Goal: Information Seeking & Learning: Learn about a topic

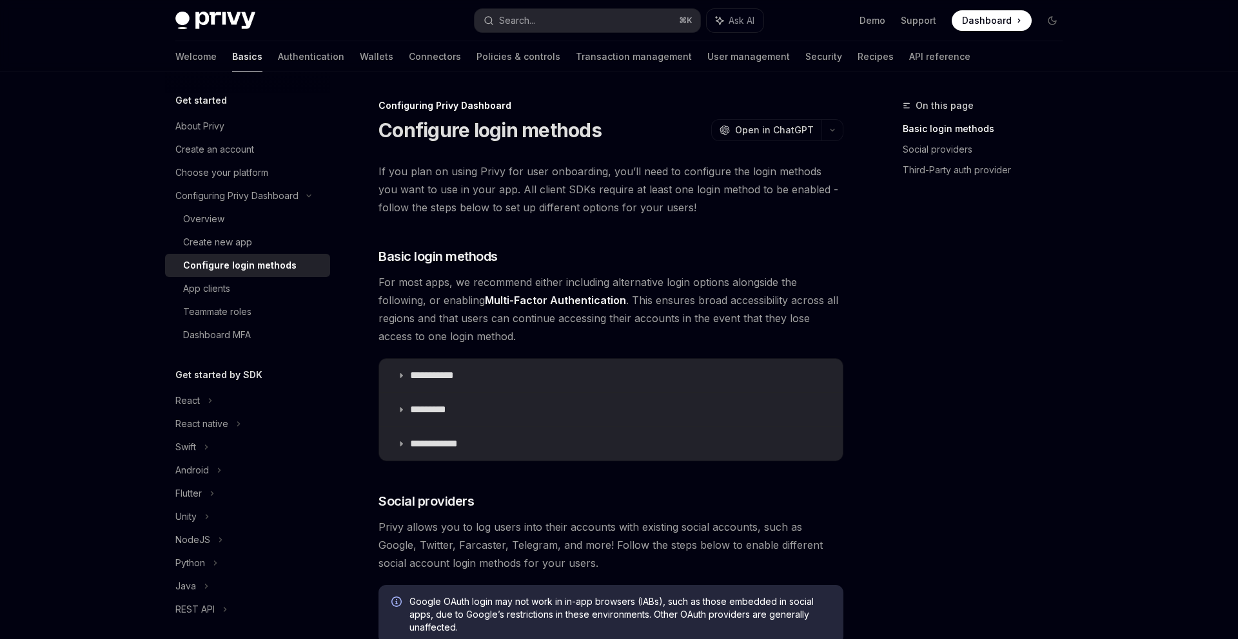
click at [569, 305] on link "Multi-Factor Authentication" at bounding box center [555, 301] width 141 height 14
click at [476, 383] on summary "**********" at bounding box center [610, 376] width 463 height 34
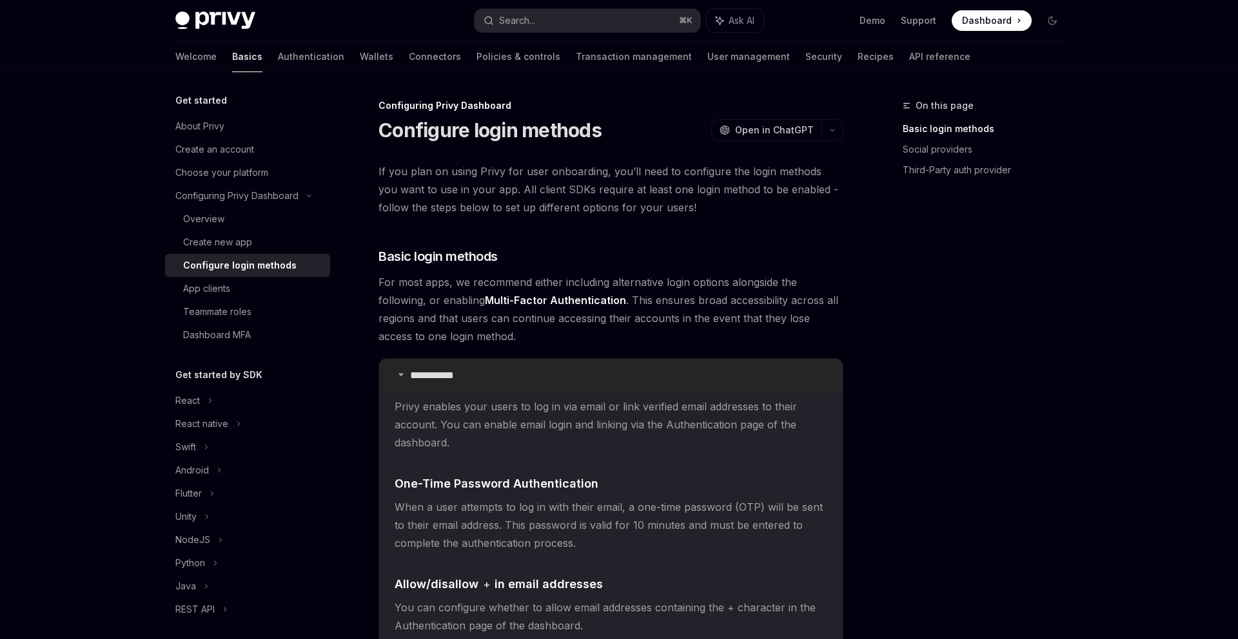
click at [476, 383] on summary "**********" at bounding box center [610, 376] width 463 height 34
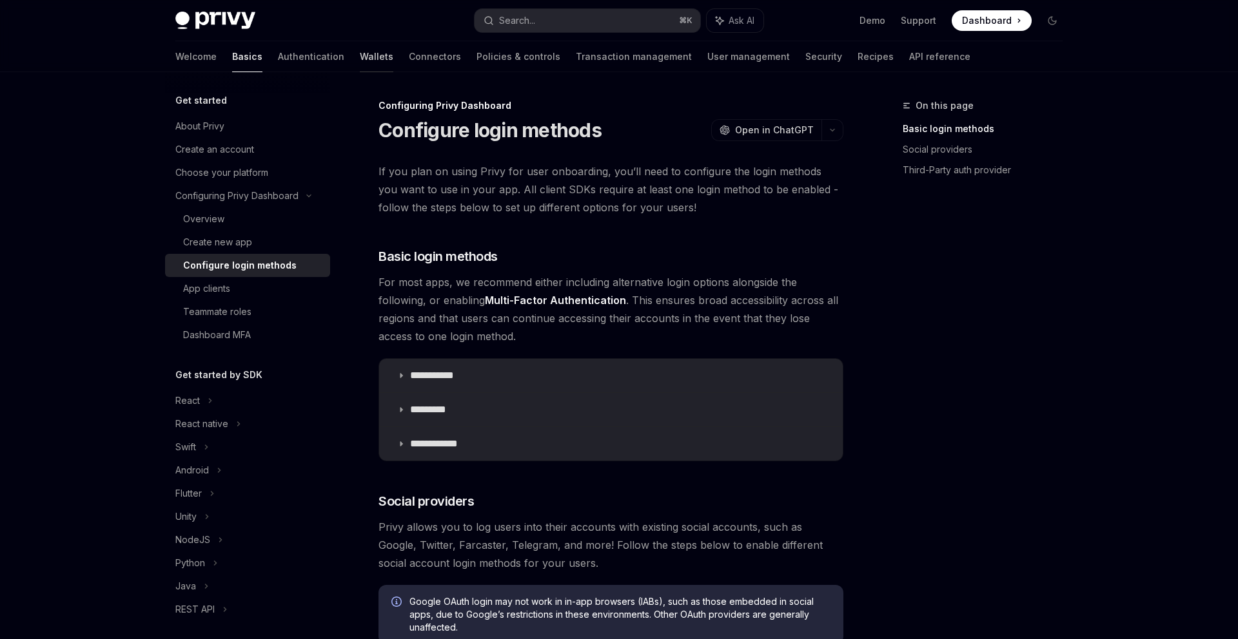
click at [360, 61] on link "Wallets" at bounding box center [377, 56] width 34 height 31
type textarea "*"
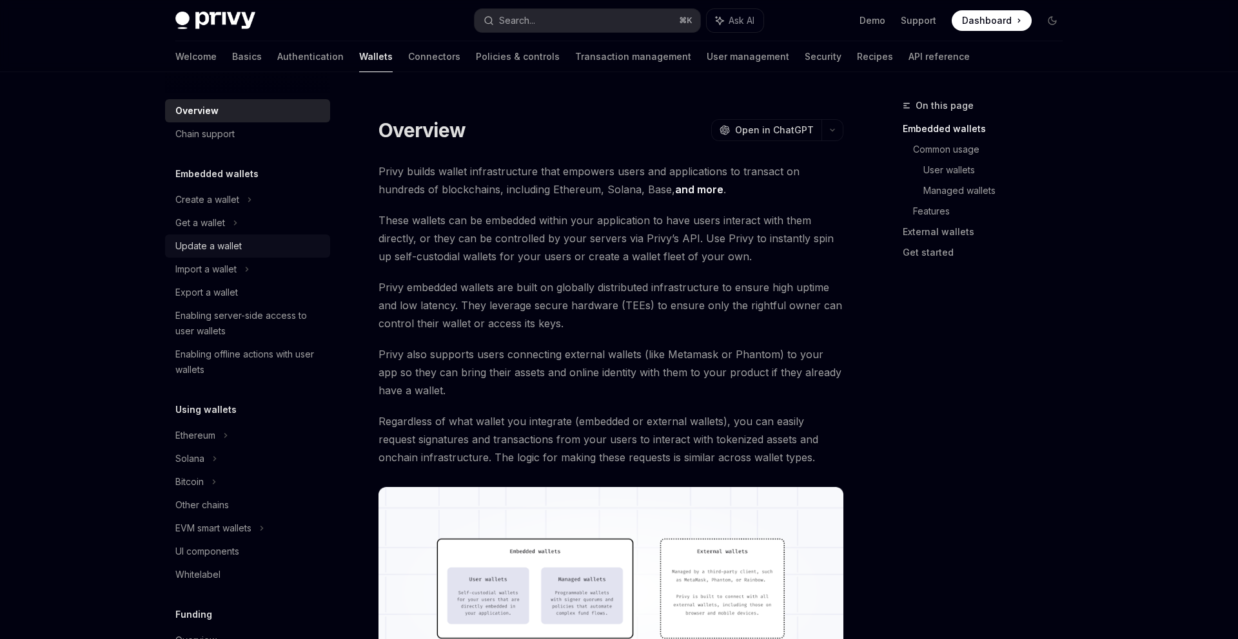
click at [254, 239] on div "Update a wallet" at bounding box center [248, 245] width 147 height 15
click at [241, 224] on div "Get a wallet" at bounding box center [247, 222] width 165 height 23
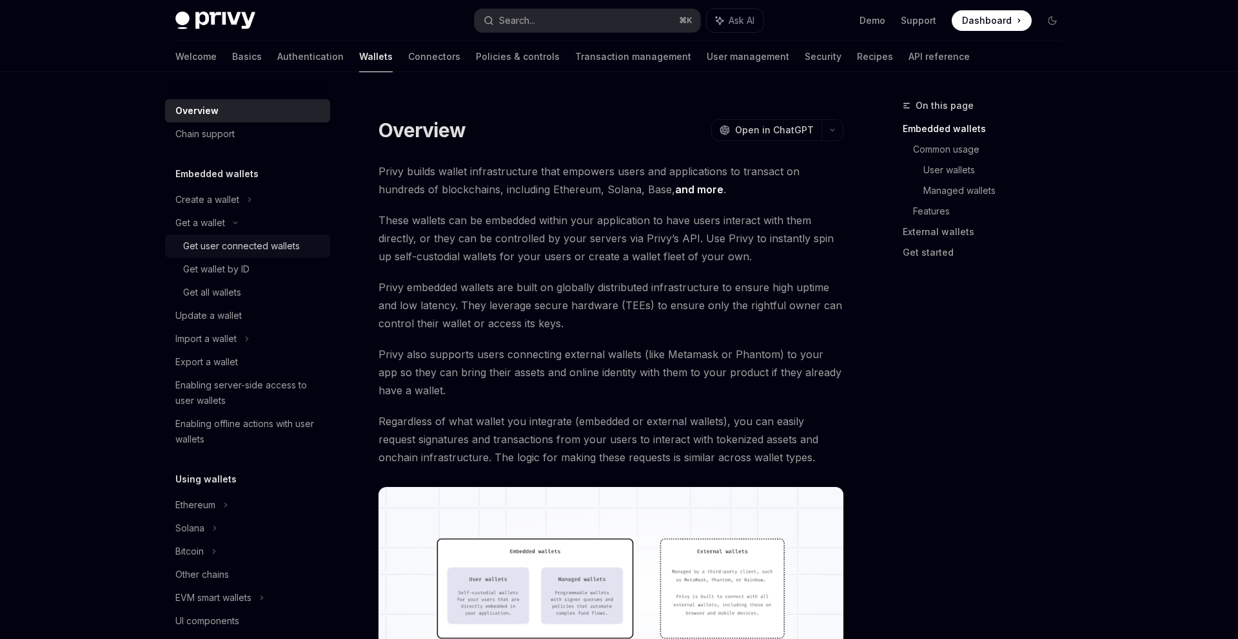
click at [252, 250] on div "Get user connected wallets" at bounding box center [241, 245] width 117 height 15
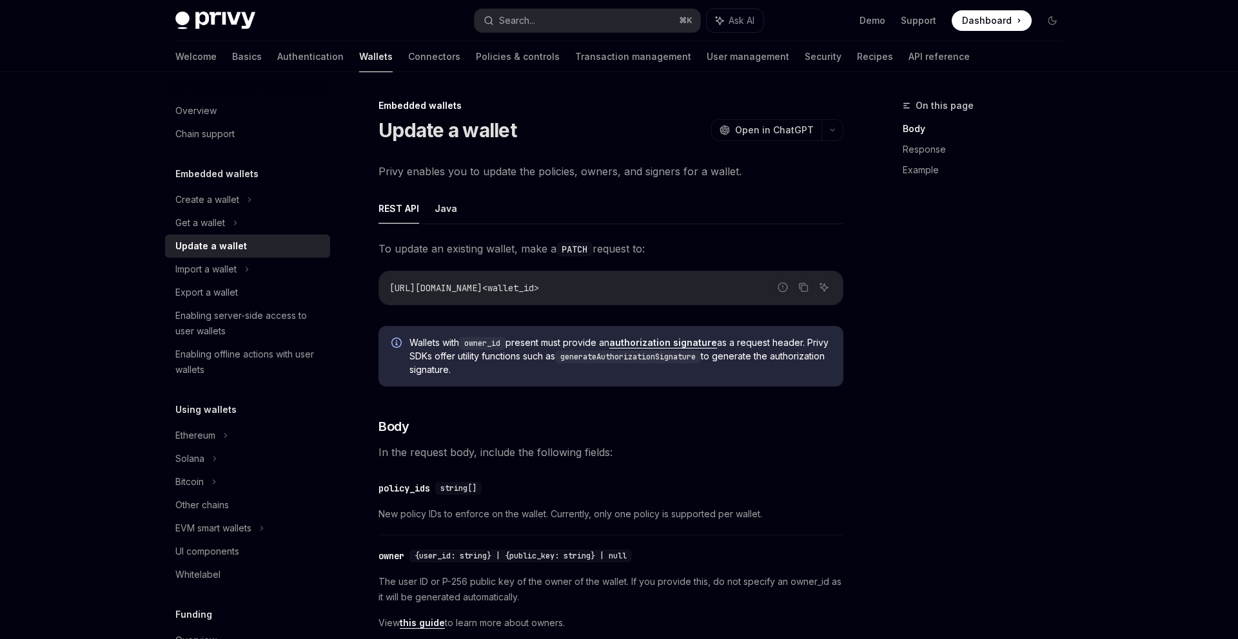
click at [446, 219] on button "Java" at bounding box center [445, 208] width 23 height 30
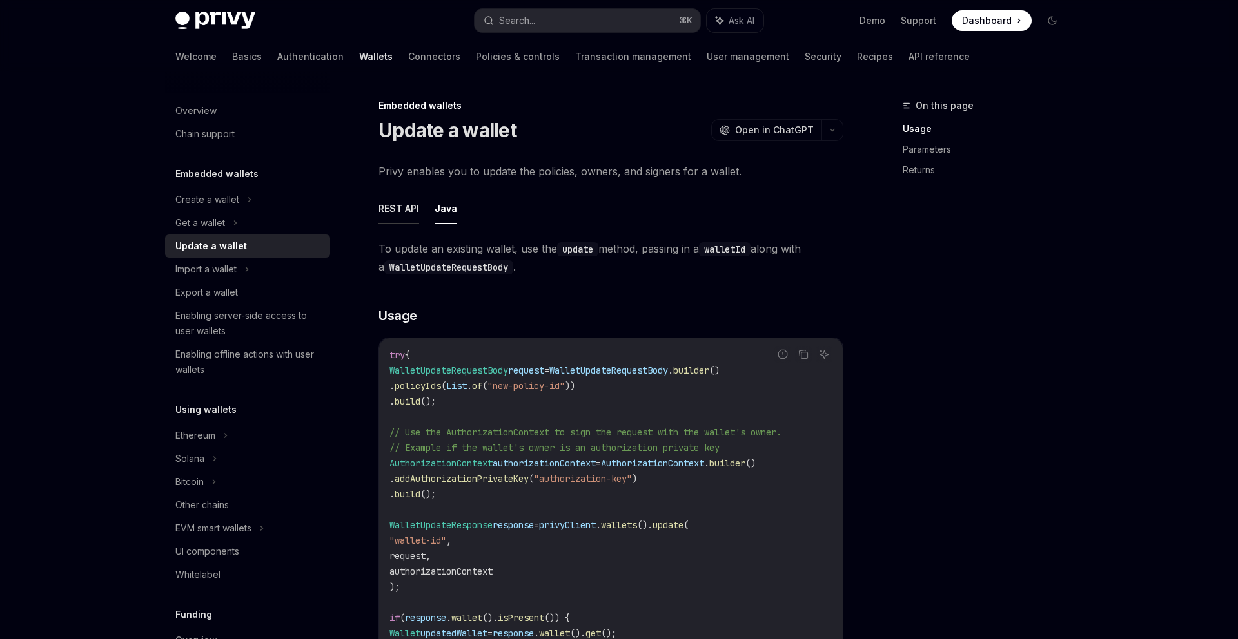
click at [406, 219] on button "REST API" at bounding box center [398, 208] width 41 height 30
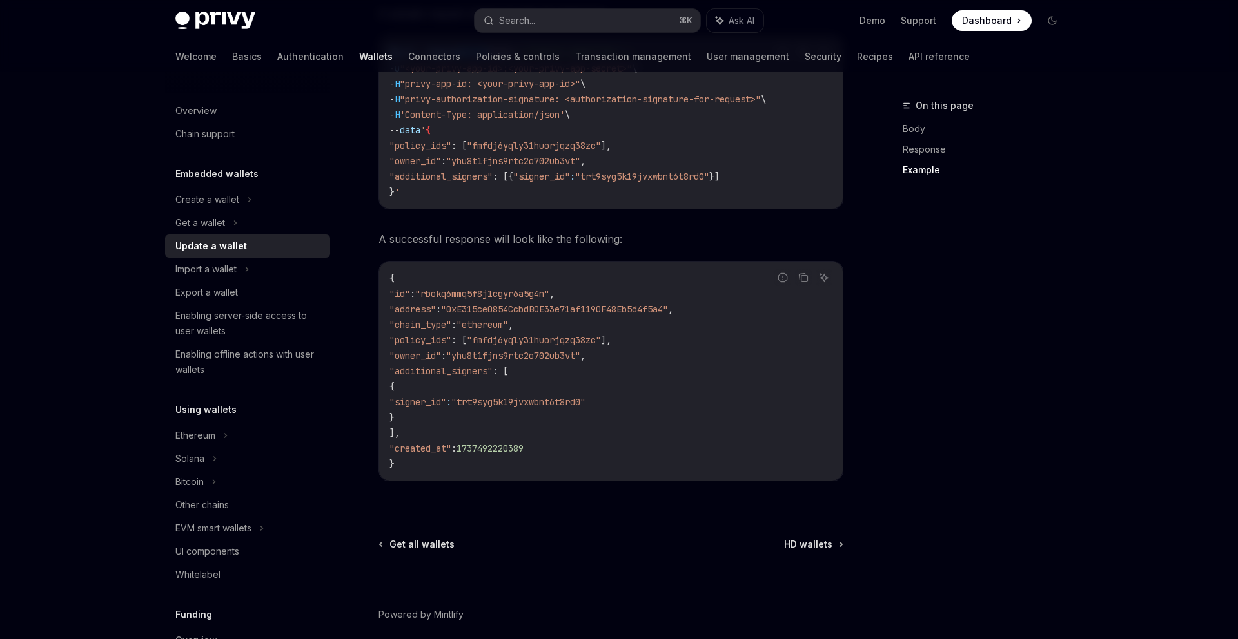
scroll to position [1479, 0]
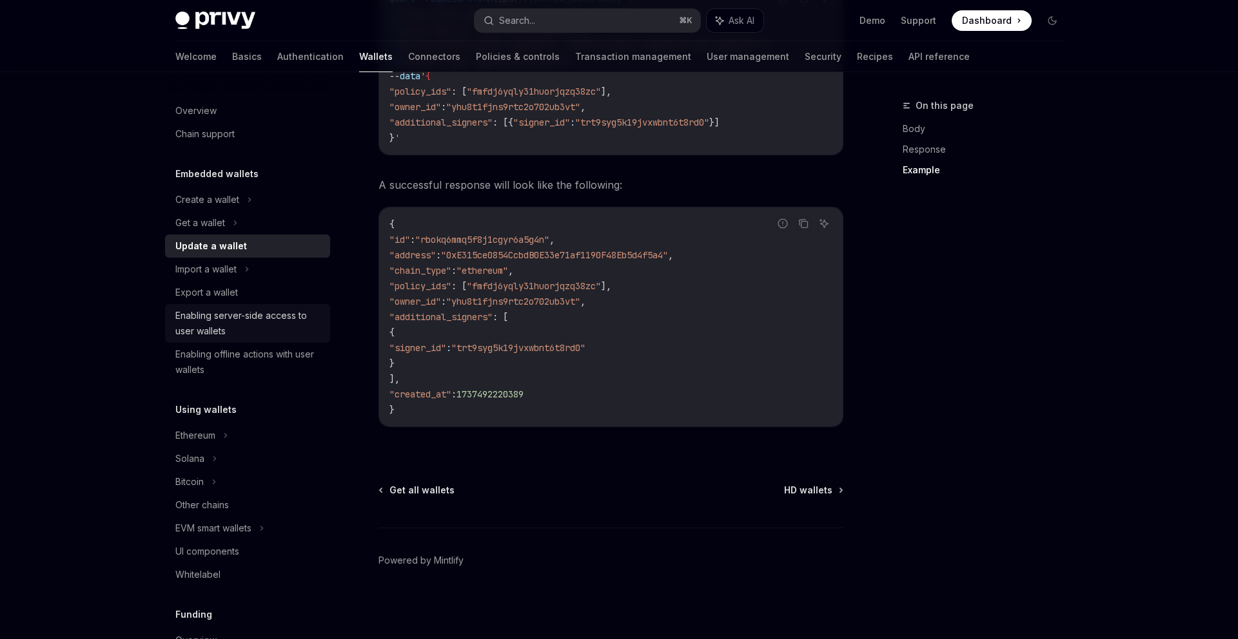
click at [260, 329] on div "Enabling server-side access to user wallets" at bounding box center [248, 323] width 147 height 31
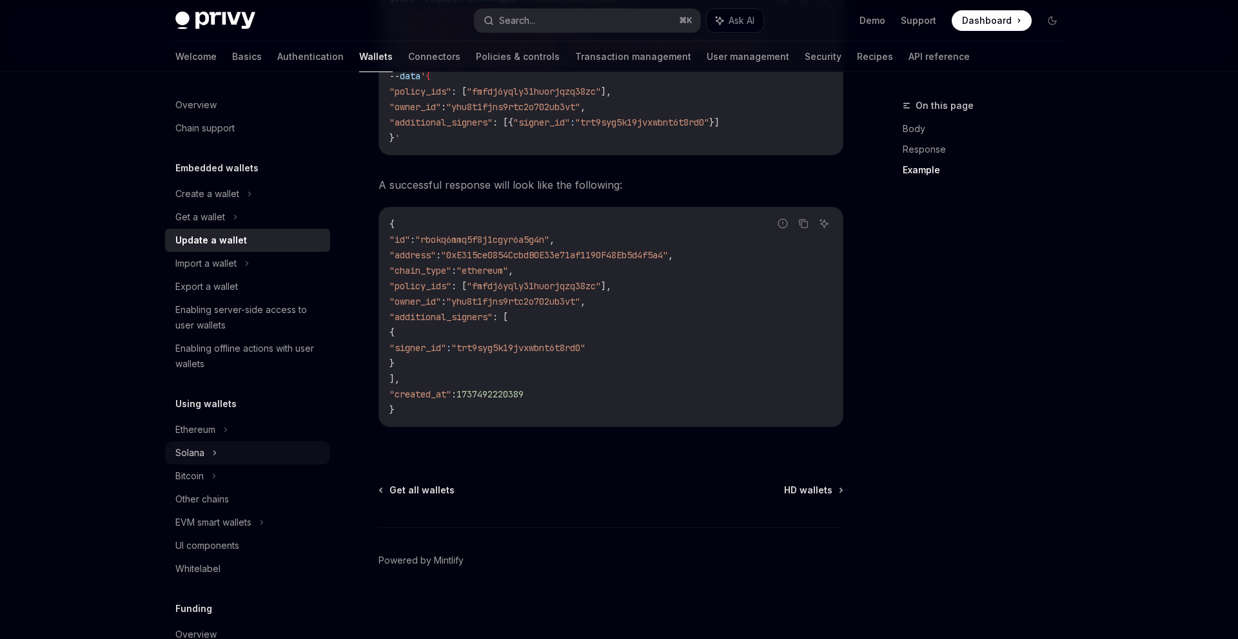
click at [208, 449] on div "Solana" at bounding box center [247, 453] width 165 height 23
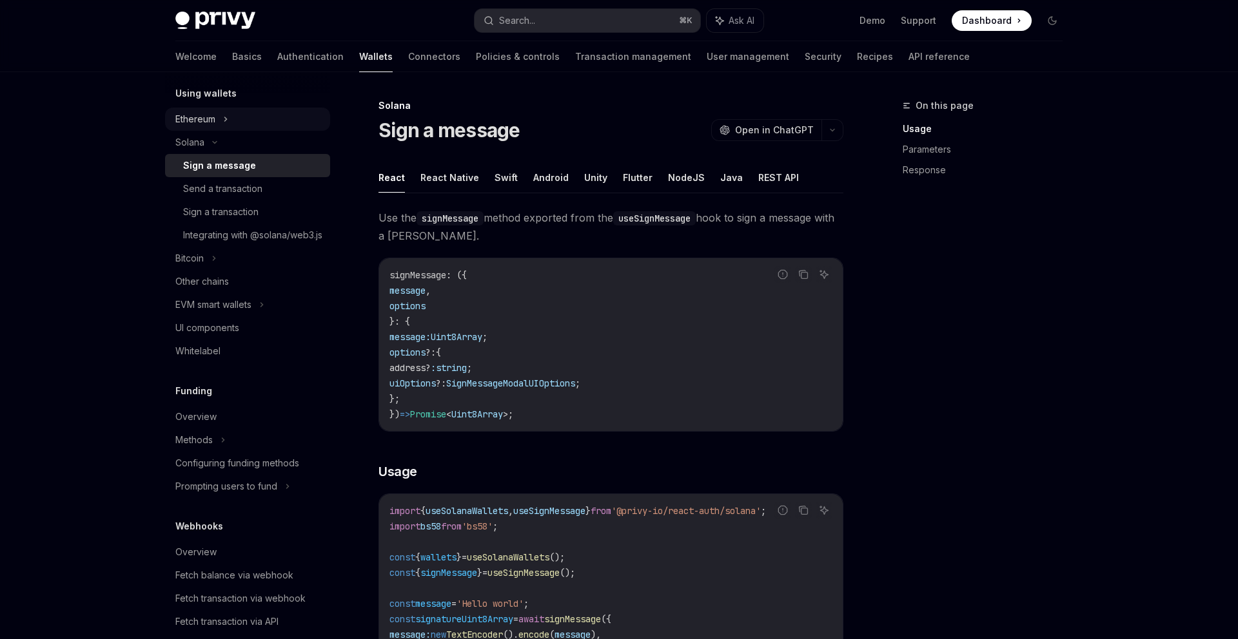
scroll to position [576, 0]
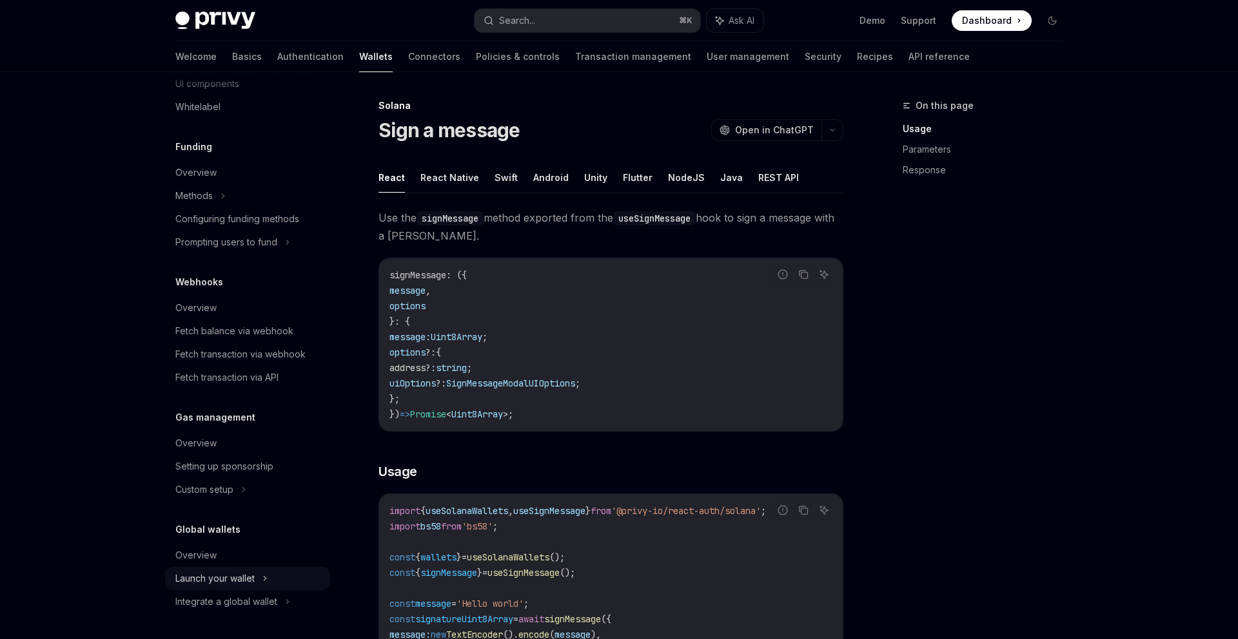
click at [265, 572] on icon at bounding box center [264, 578] width 5 height 15
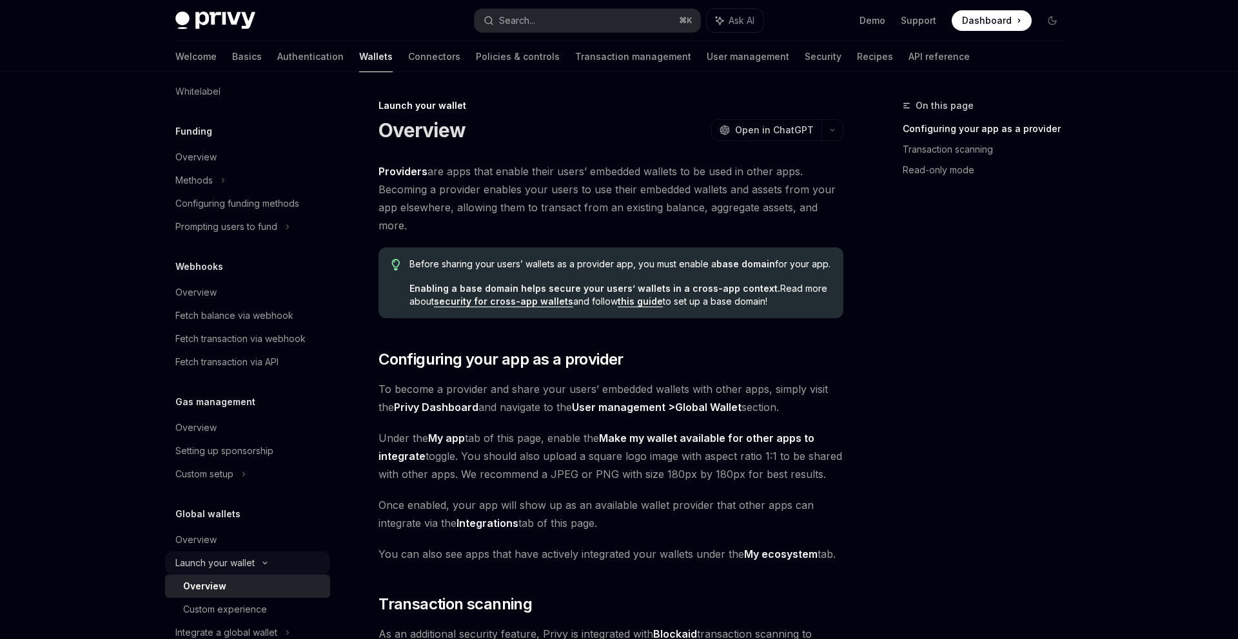
click at [268, 574] on div "Launch your wallet" at bounding box center [247, 563] width 165 height 23
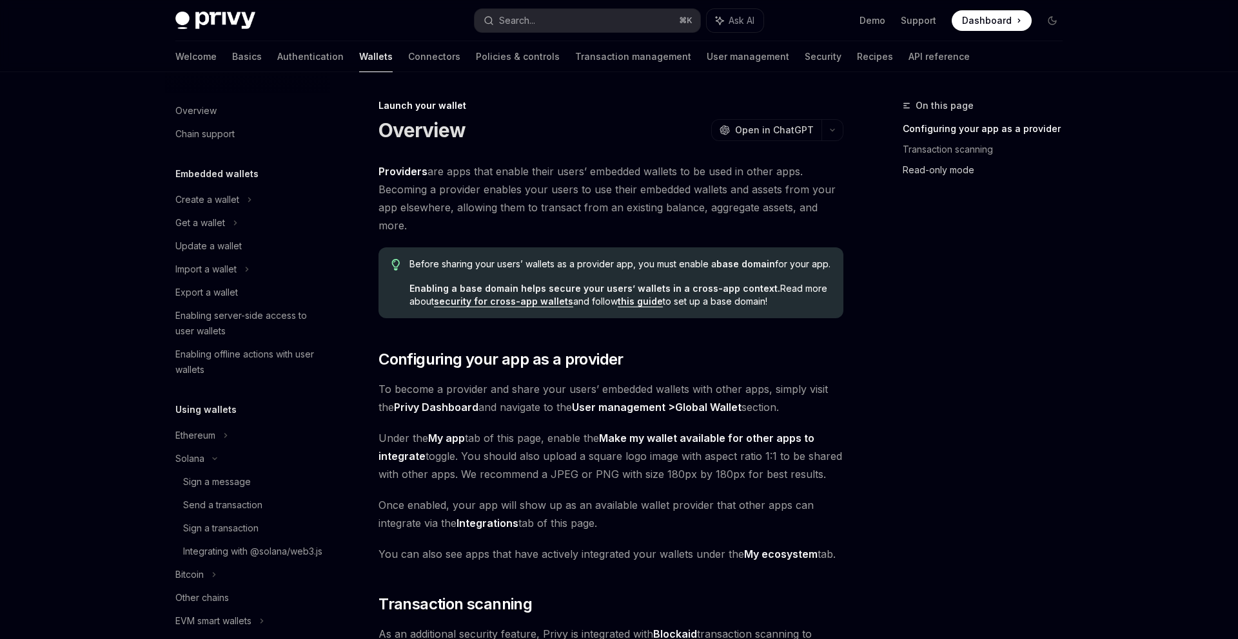
click at [958, 174] on link "Read-only mode" at bounding box center [987, 170] width 170 height 21
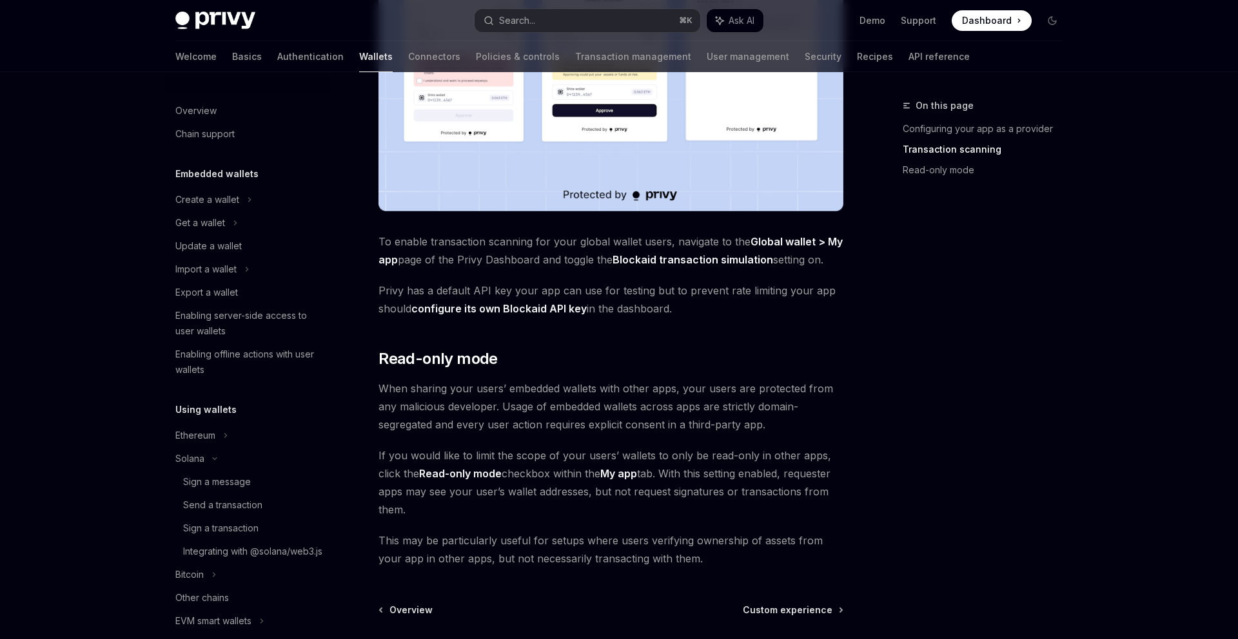
click at [958, 153] on link "Transaction scanning" at bounding box center [987, 149] width 170 height 21
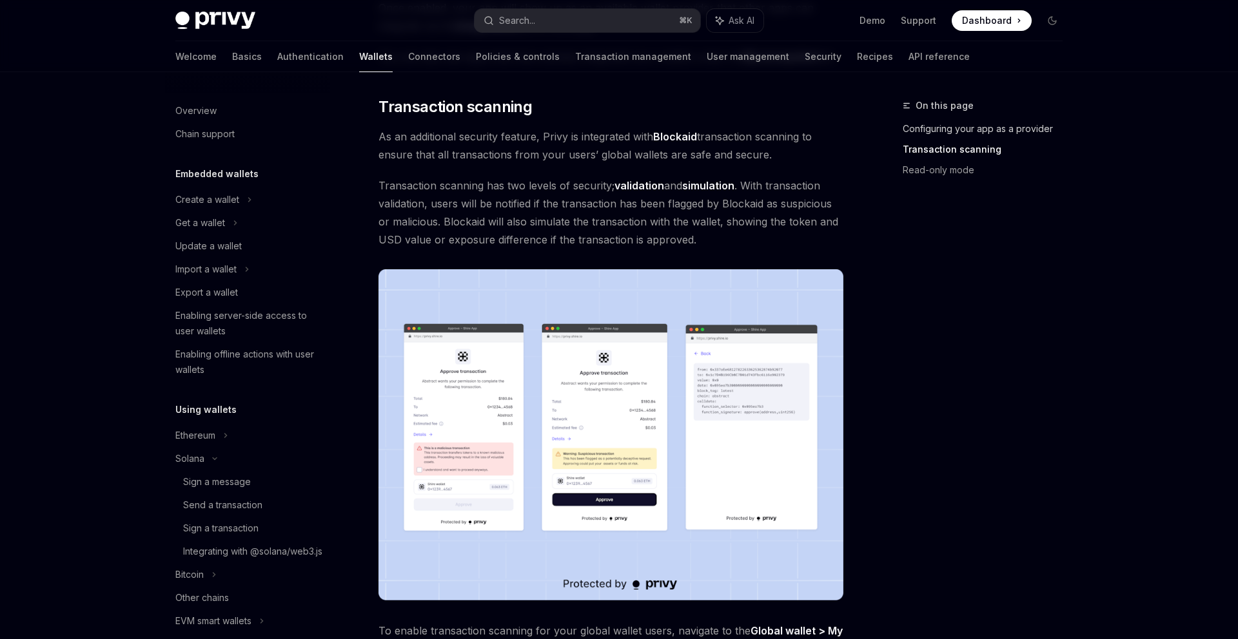
scroll to position [496, 0]
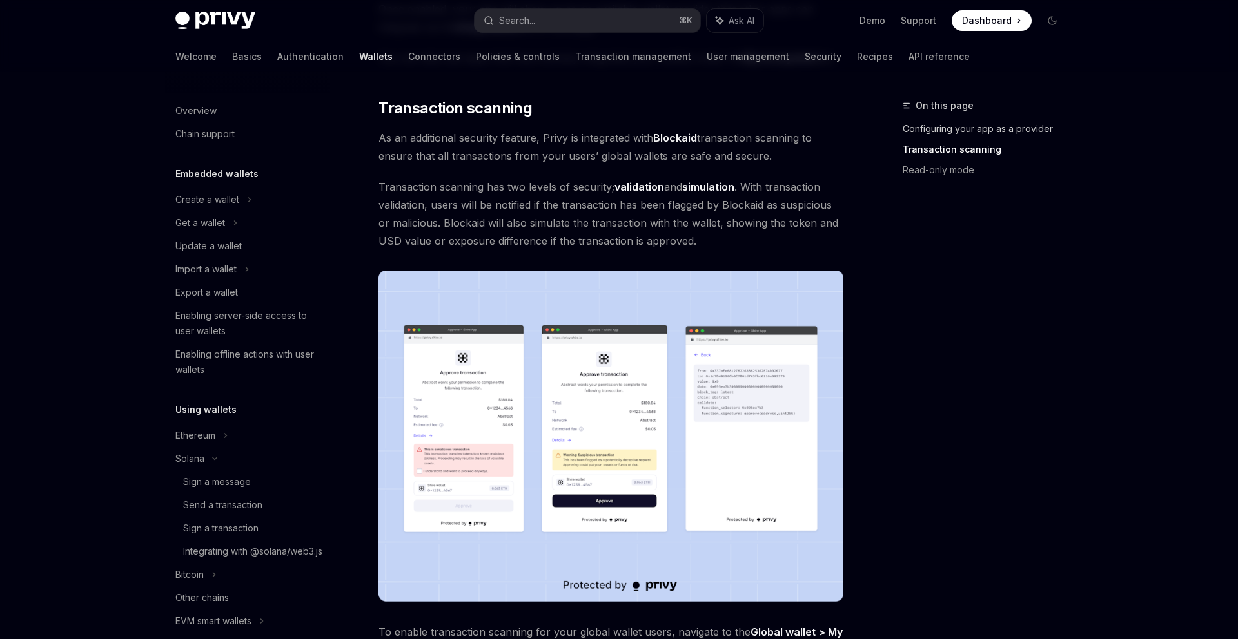
click at [961, 135] on link "Configuring your app as a provider" at bounding box center [987, 129] width 170 height 21
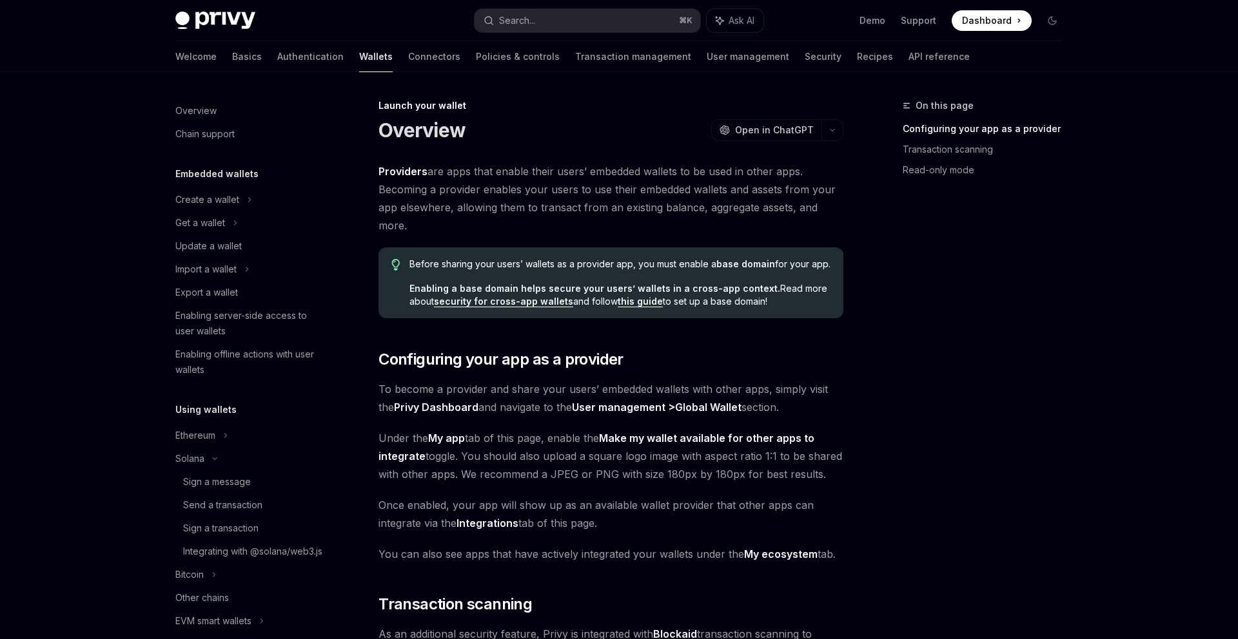
type textarea "*"
